Goal: Task Accomplishment & Management: Manage account settings

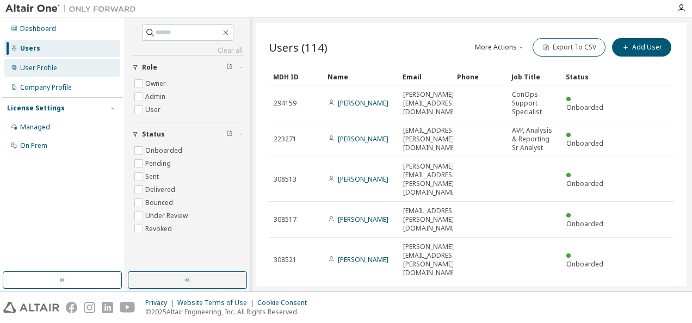
click at [65, 74] on div "User Profile" at bounding box center [62, 67] width 116 height 17
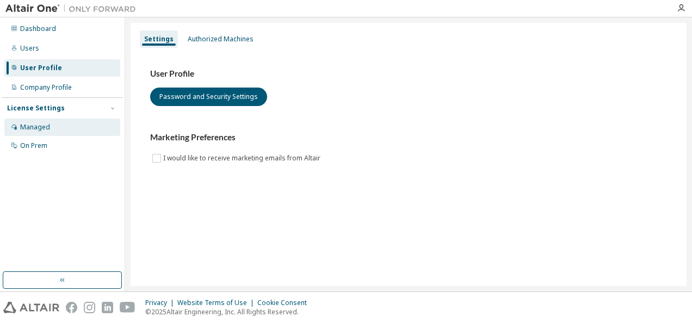
click at [59, 122] on div "Managed" at bounding box center [62, 127] width 116 height 17
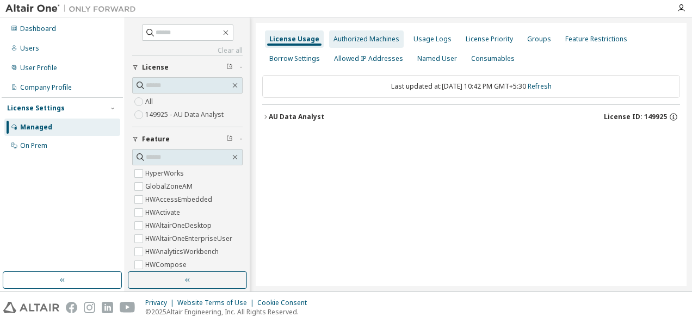
click at [388, 44] on div "Authorized Machines" at bounding box center [366, 38] width 75 height 17
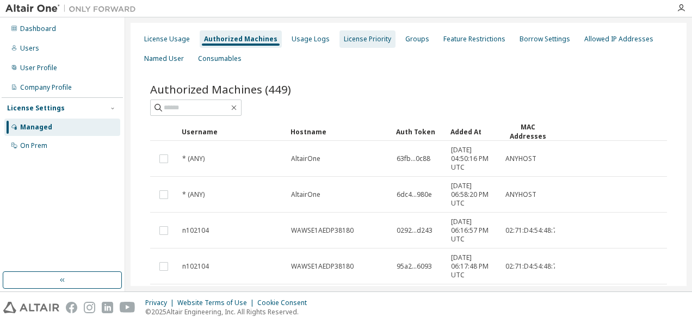
click at [350, 39] on div "License Priority" at bounding box center [367, 39] width 47 height 9
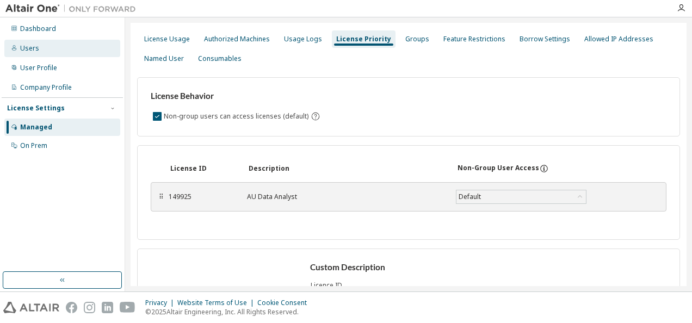
click at [44, 43] on div "Users" at bounding box center [62, 48] width 116 height 17
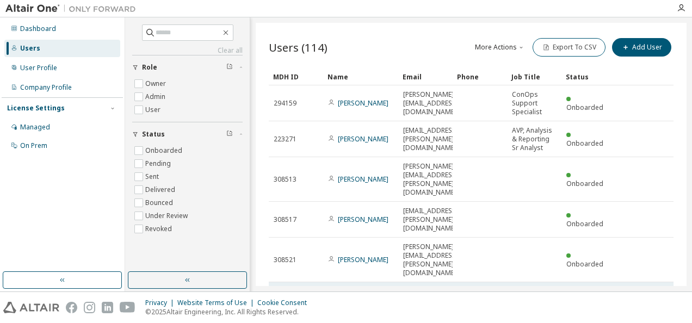
scroll to position [78, 0]
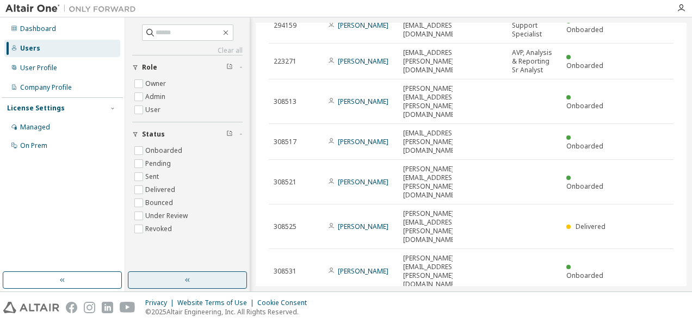
click at [212, 271] on button "button" at bounding box center [187, 279] width 119 height 17
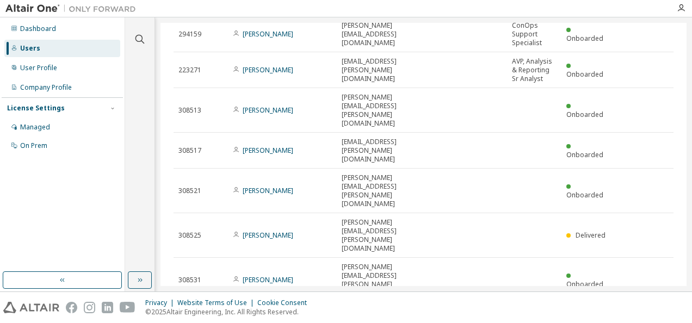
scroll to position [0, 0]
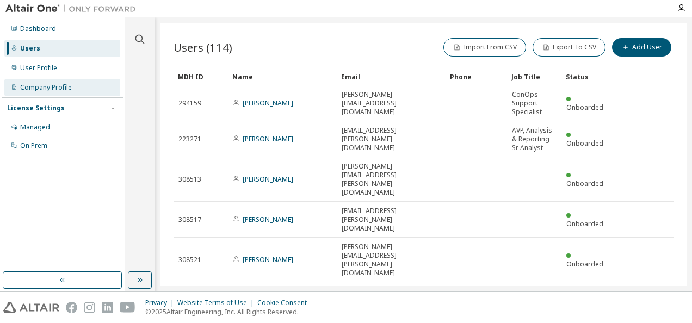
click at [61, 94] on div "Company Profile" at bounding box center [62, 87] width 116 height 17
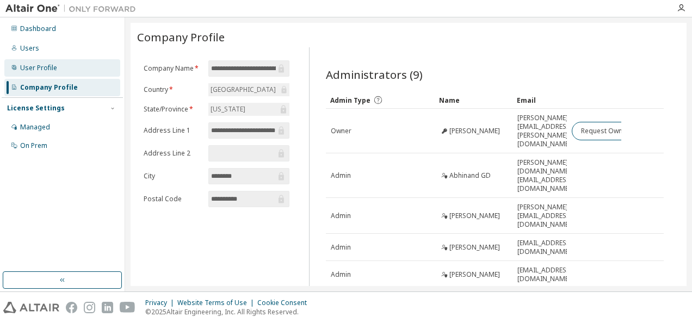
click at [60, 65] on div "User Profile" at bounding box center [62, 67] width 116 height 17
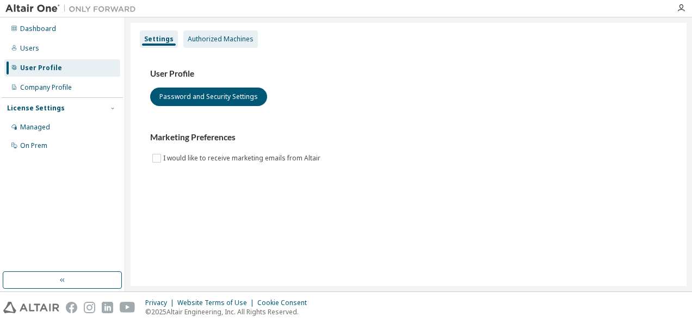
click at [240, 41] on div "Authorized Machines" at bounding box center [221, 39] width 66 height 9
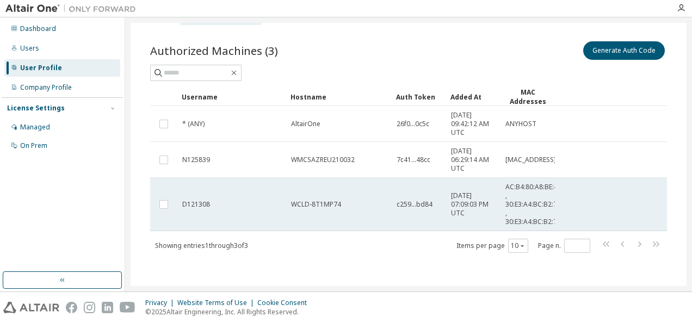
scroll to position [5, 0]
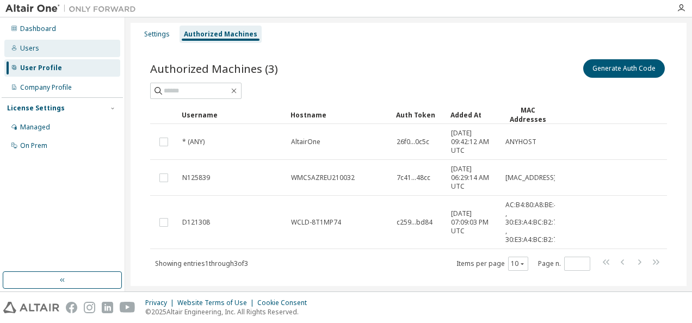
click at [88, 41] on div "Users" at bounding box center [62, 48] width 116 height 17
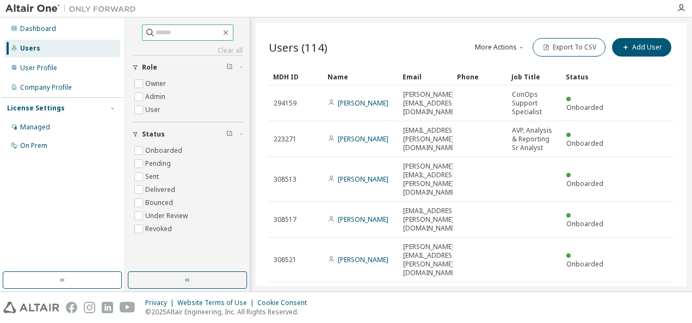
click at [202, 34] on input "text" at bounding box center [188, 32] width 65 height 11
paste input "**********"
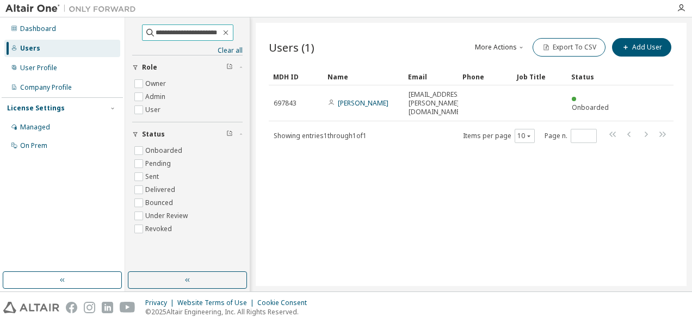
click at [195, 32] on input "**********" at bounding box center [188, 32] width 65 height 11
type input "*"
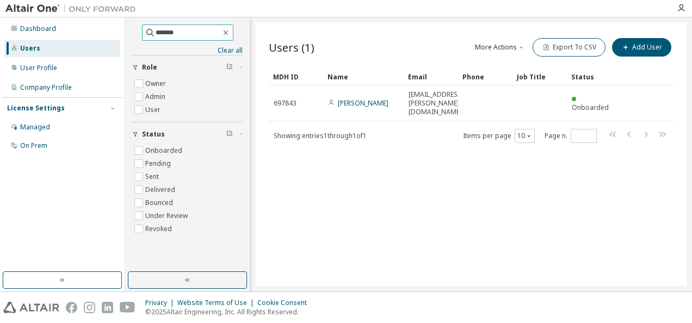
type input "*******"
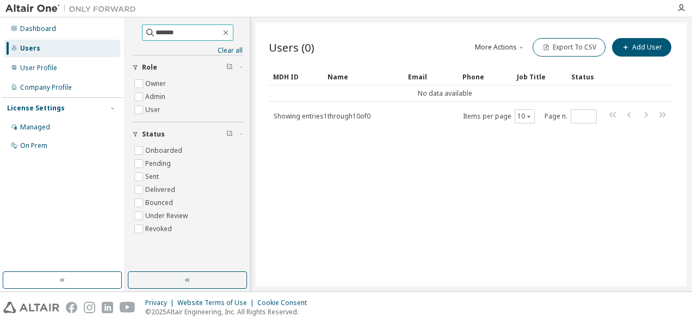
click at [195, 32] on input "*******" at bounding box center [188, 32] width 65 height 11
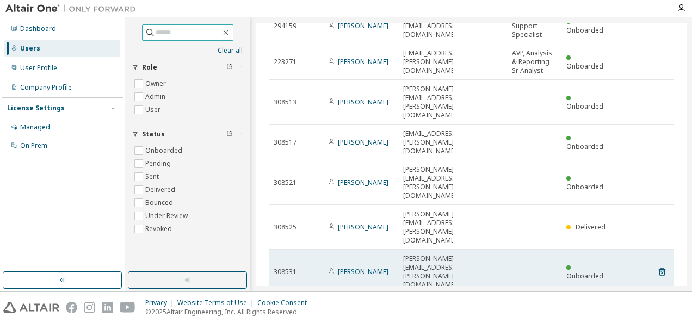
scroll to position [78, 0]
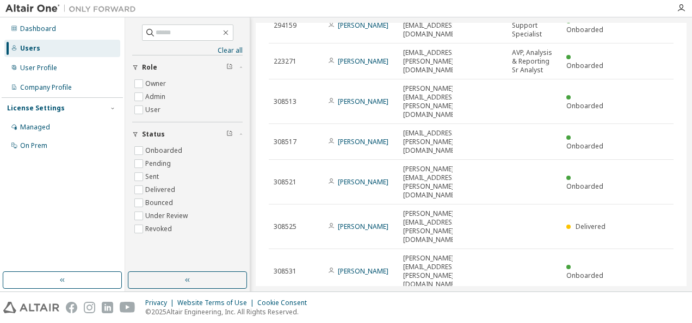
click at [229, 274] on button "button" at bounding box center [187, 279] width 119 height 17
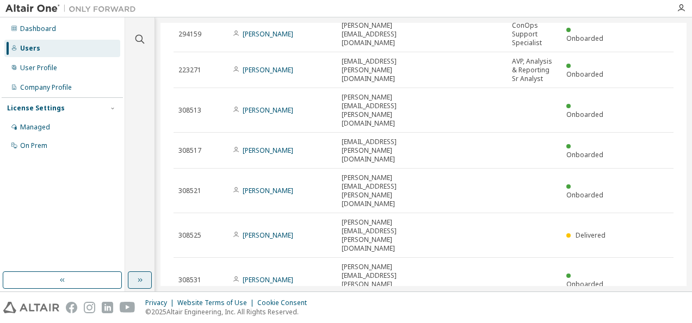
click at [138, 281] on icon "button" at bounding box center [139, 280] width 9 height 9
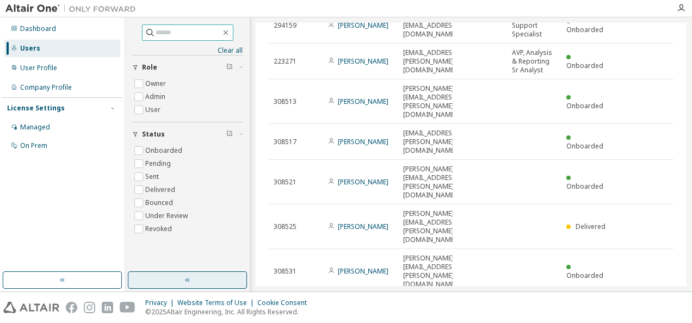
click at [197, 34] on input "text" at bounding box center [188, 32] width 65 height 11
paste input "**********"
type input "**********"
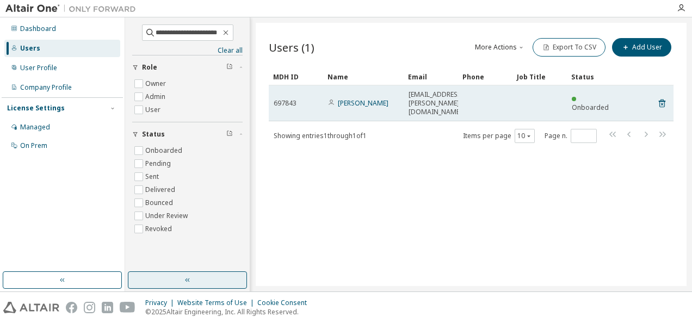
click at [436, 96] on span "[EMAIL_ADDRESS][PERSON_NAME][DOMAIN_NAME]" at bounding box center [435, 103] width 55 height 26
click at [353, 103] on link "[PERSON_NAME]" at bounding box center [363, 102] width 51 height 9
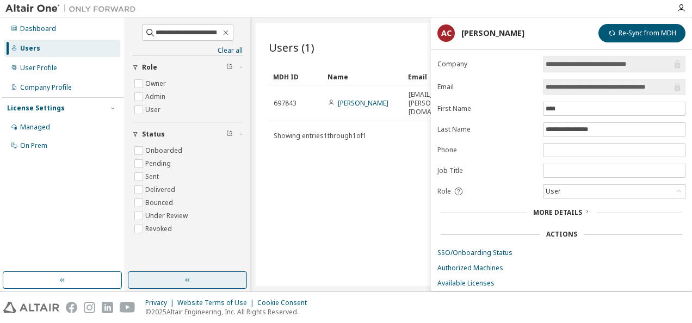
scroll to position [23, 0]
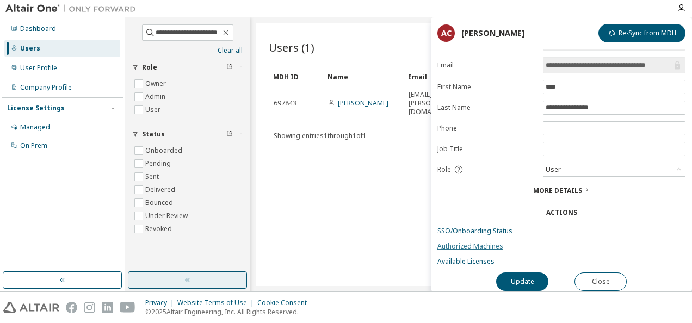
click at [479, 242] on link "Authorized Machines" at bounding box center [561, 246] width 248 height 9
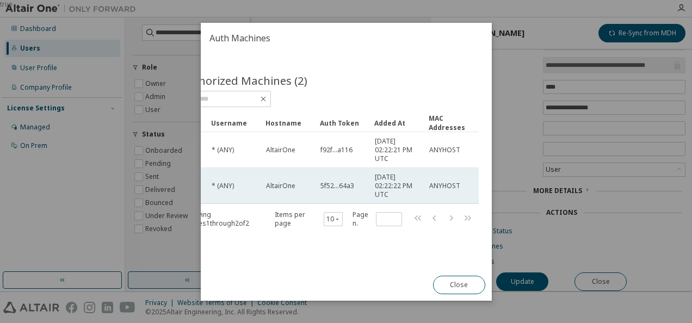
scroll to position [0, 0]
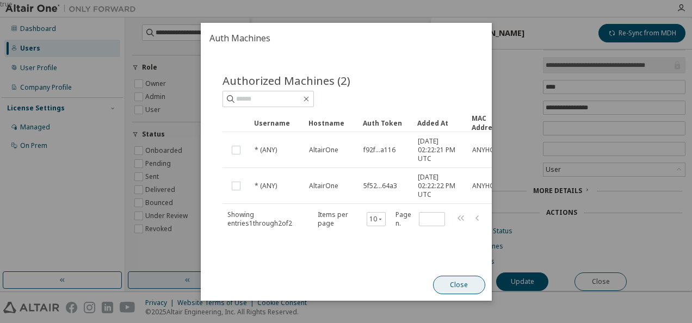
click at [458, 289] on button "Close" at bounding box center [458, 285] width 52 height 18
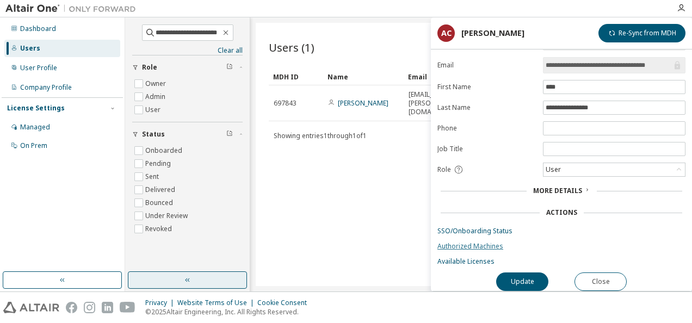
click at [470, 242] on link "Authorized Machines" at bounding box center [561, 246] width 248 height 9
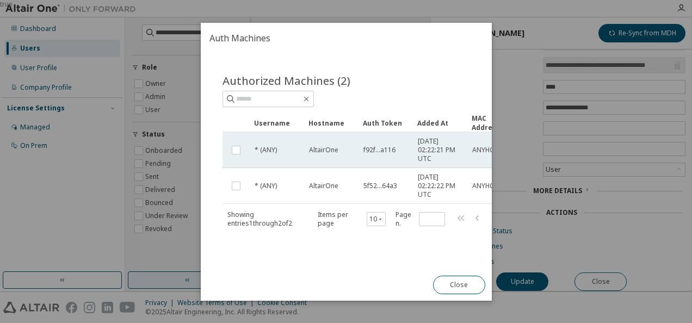
scroll to position [0, 43]
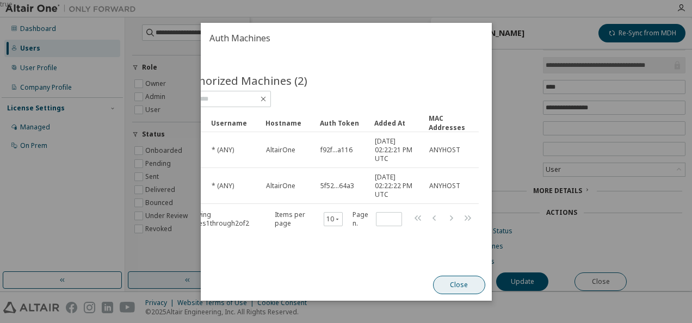
click at [458, 285] on button "Close" at bounding box center [458, 285] width 52 height 18
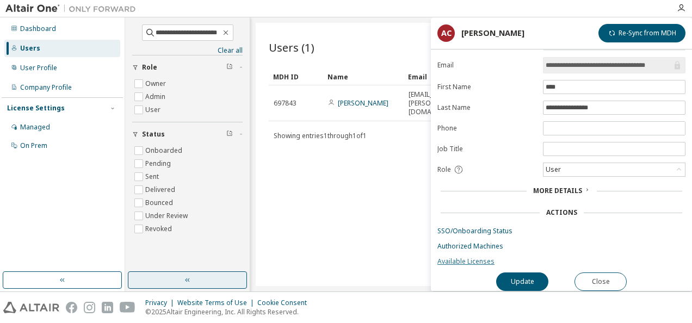
click at [464, 260] on link "Available Licenses" at bounding box center [561, 261] width 248 height 9
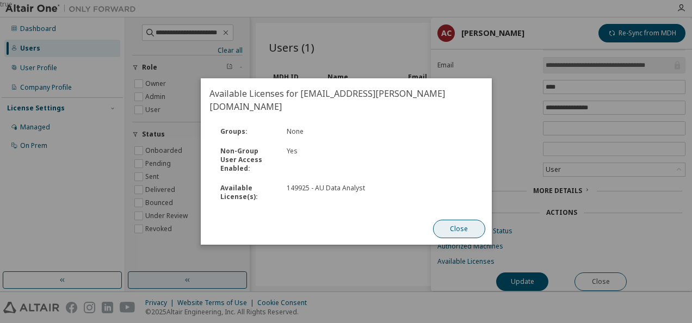
click at [446, 220] on button "Close" at bounding box center [458, 229] width 52 height 18
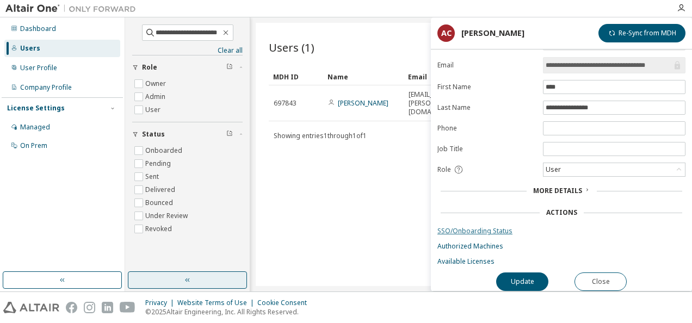
click at [461, 227] on link "SSO/Onboarding Status" at bounding box center [561, 231] width 248 height 9
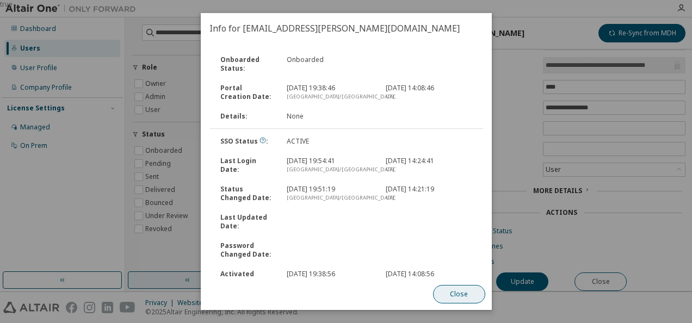
click at [466, 295] on button "Close" at bounding box center [458, 294] width 52 height 18
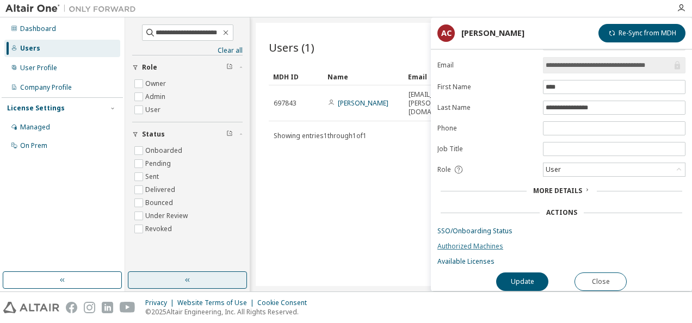
click at [464, 244] on link "Authorized Machines" at bounding box center [561, 246] width 248 height 9
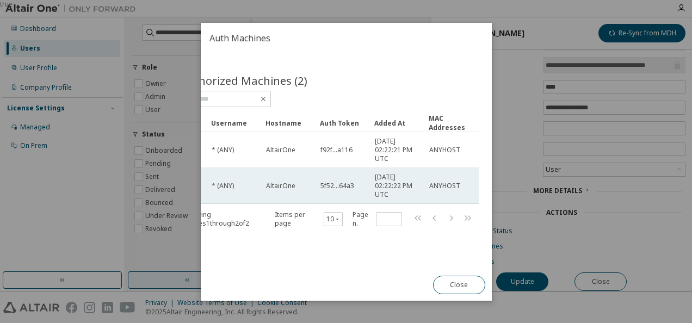
scroll to position [0, 0]
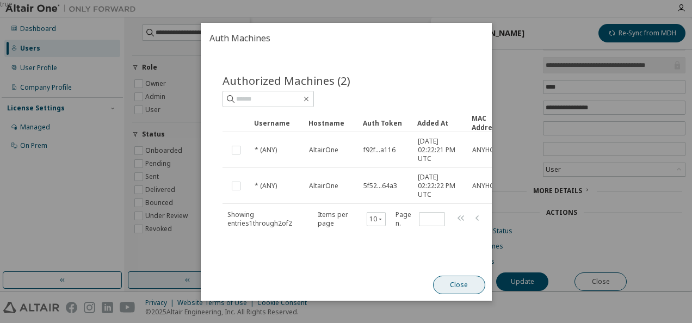
click at [460, 286] on button "Close" at bounding box center [458, 285] width 52 height 18
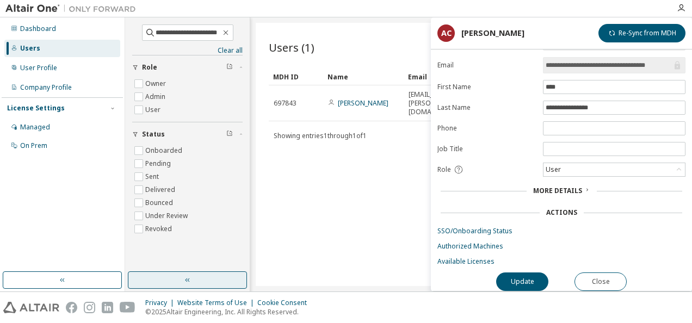
click at [202, 278] on button "button" at bounding box center [187, 279] width 119 height 17
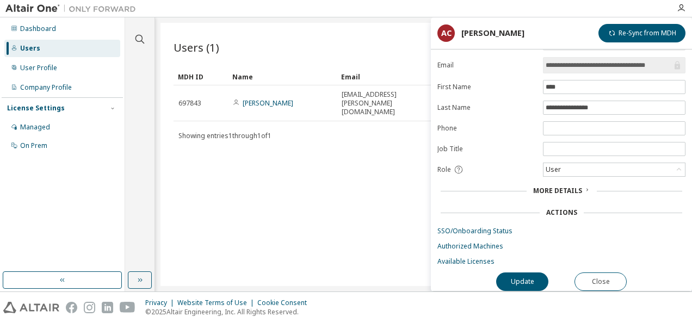
click at [289, 241] on div "Users (1) Import From CSV Export To CSV Add User Clear Load Save Save As Field …" at bounding box center [423, 154] width 526 height 263
click at [310, 173] on div "Users (1) Import From CSV Export To CSV Add User Clear Load Save Save As Field …" at bounding box center [423, 154] width 526 height 263
click at [594, 275] on button "Close" at bounding box center [600, 281] width 52 height 18
